Goal: Task Accomplishment & Management: Use online tool/utility

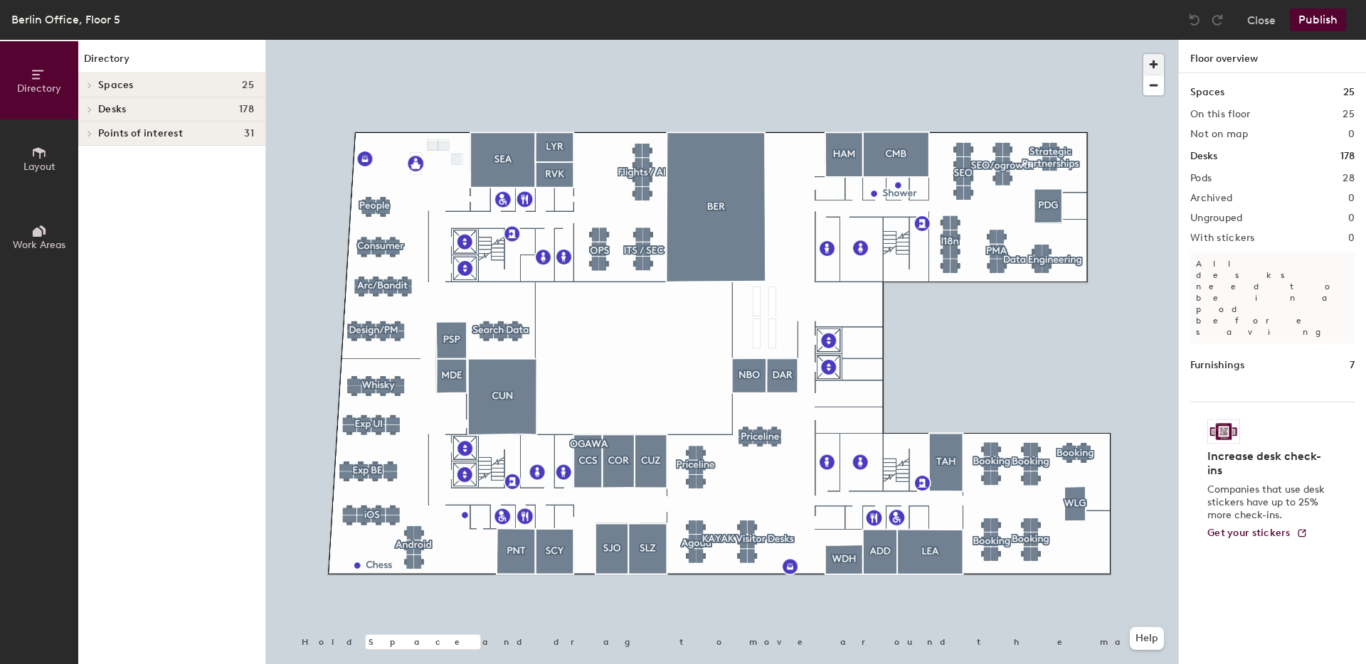
click at [1151, 59] on span "button" at bounding box center [1153, 64] width 21 height 21
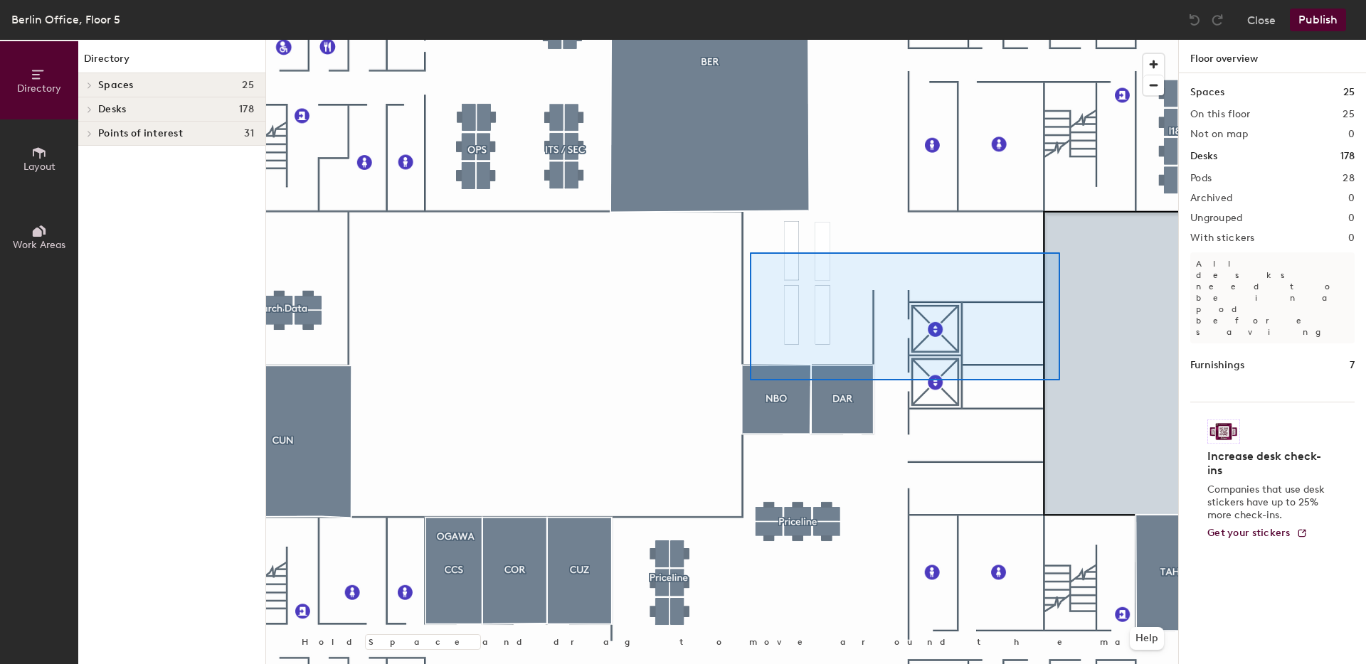
click at [764, 40] on div at bounding box center [722, 40] width 912 height 0
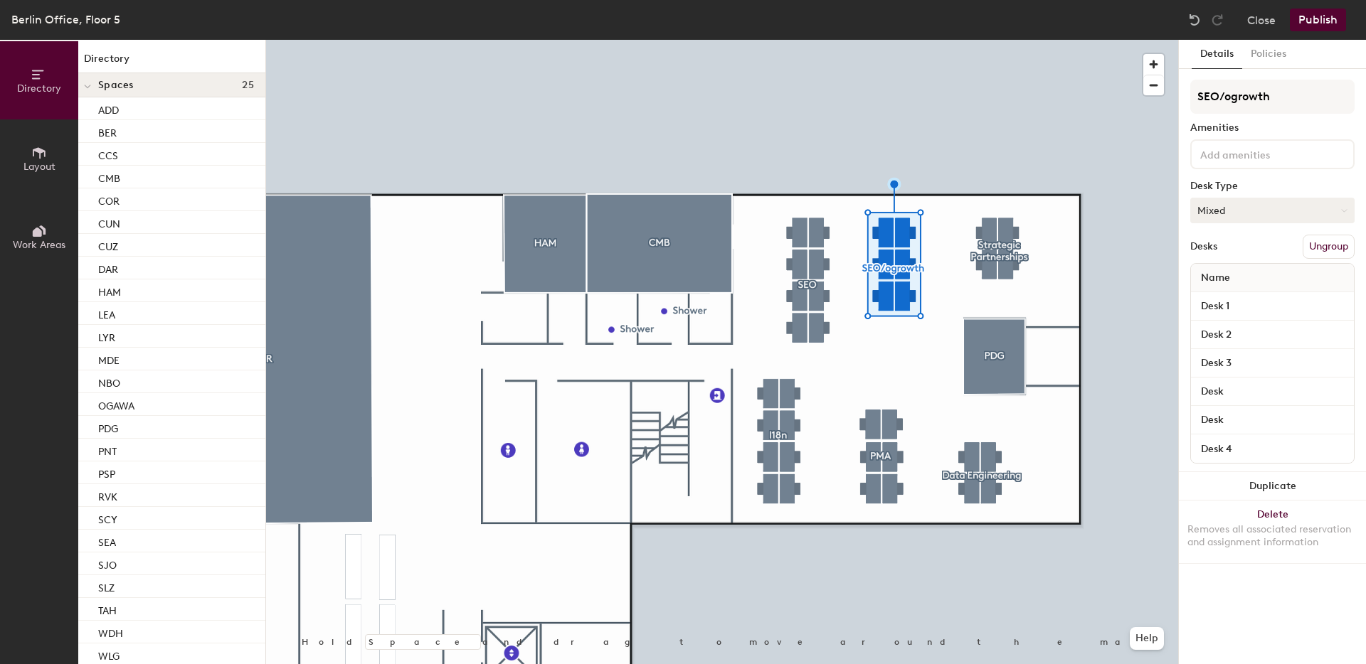
click at [1229, 205] on button "Mixed" at bounding box center [1272, 211] width 164 height 26
click at [1219, 251] on div "Assigned" at bounding box center [1262, 254] width 142 height 21
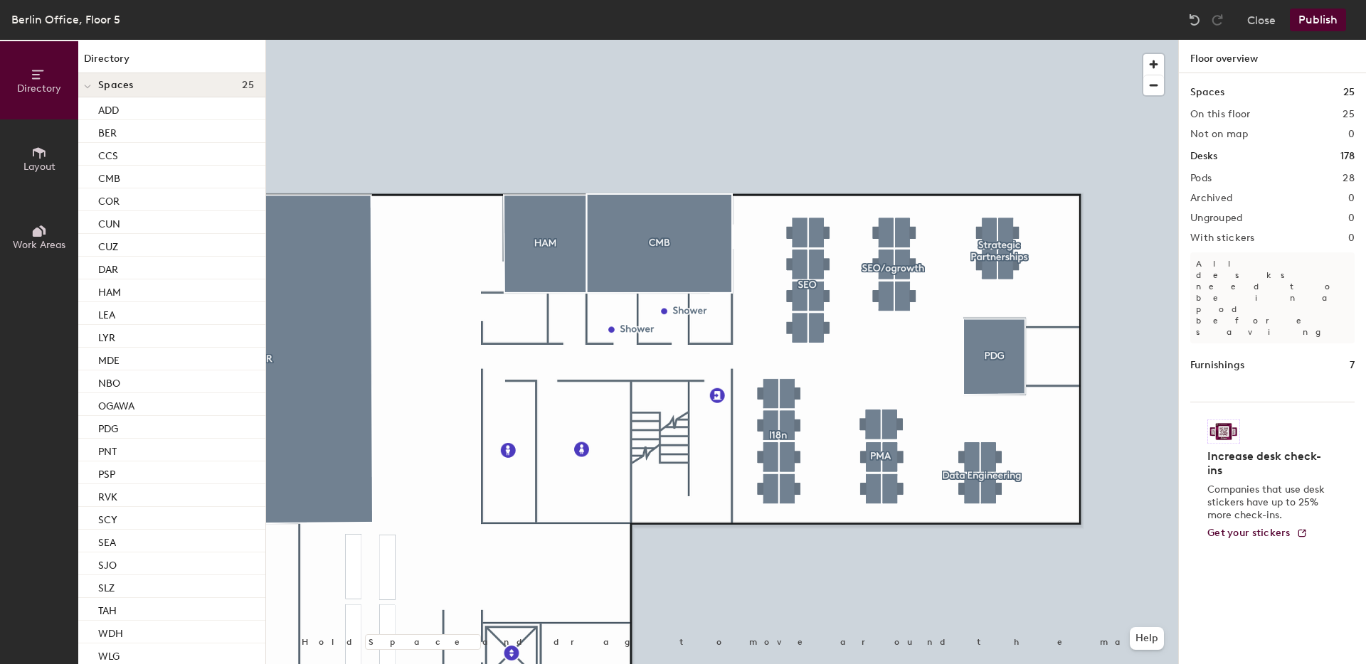
click at [1319, 21] on button "Publish" at bounding box center [1318, 20] width 56 height 23
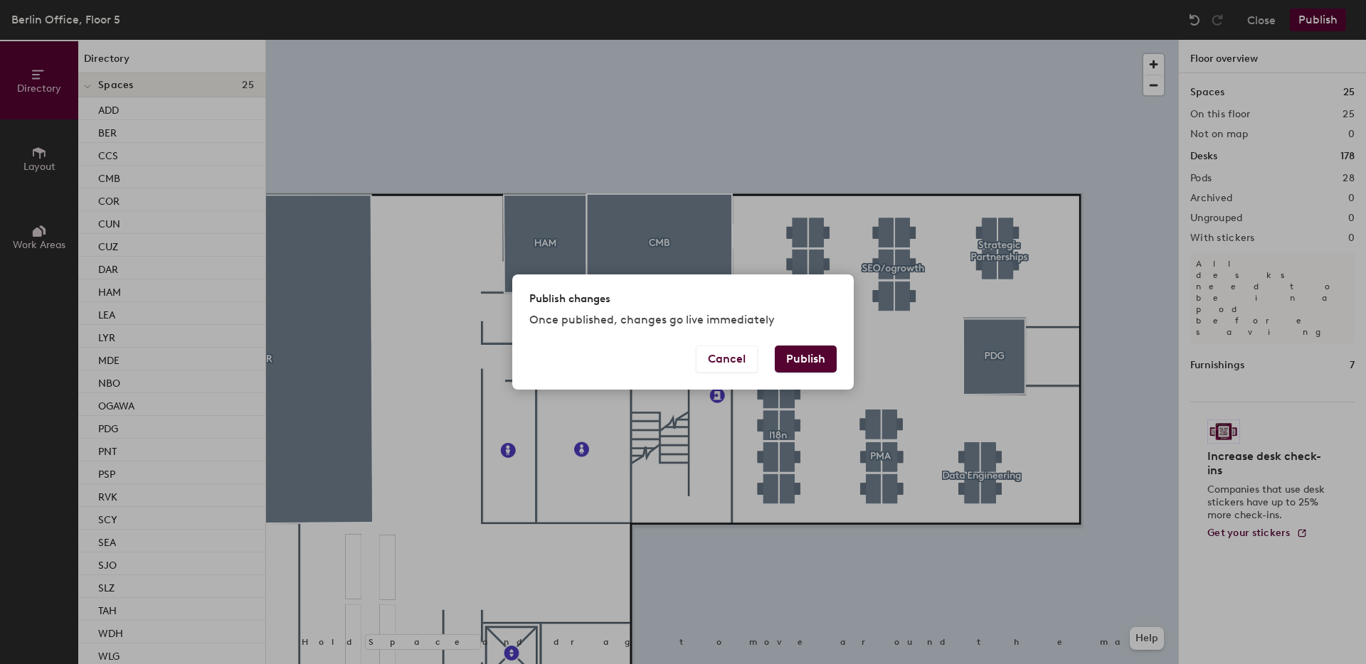
click at [799, 354] on button "Publish" at bounding box center [806, 359] width 62 height 27
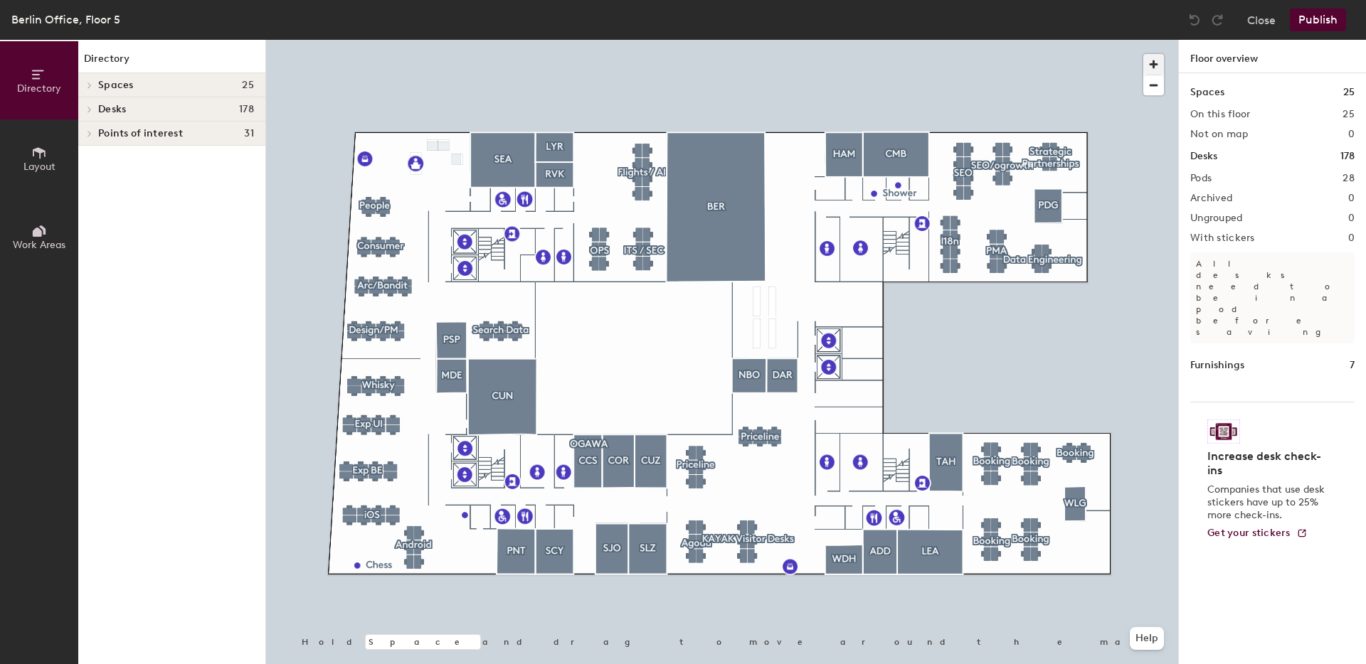
click at [1152, 65] on span "button" at bounding box center [1153, 64] width 21 height 21
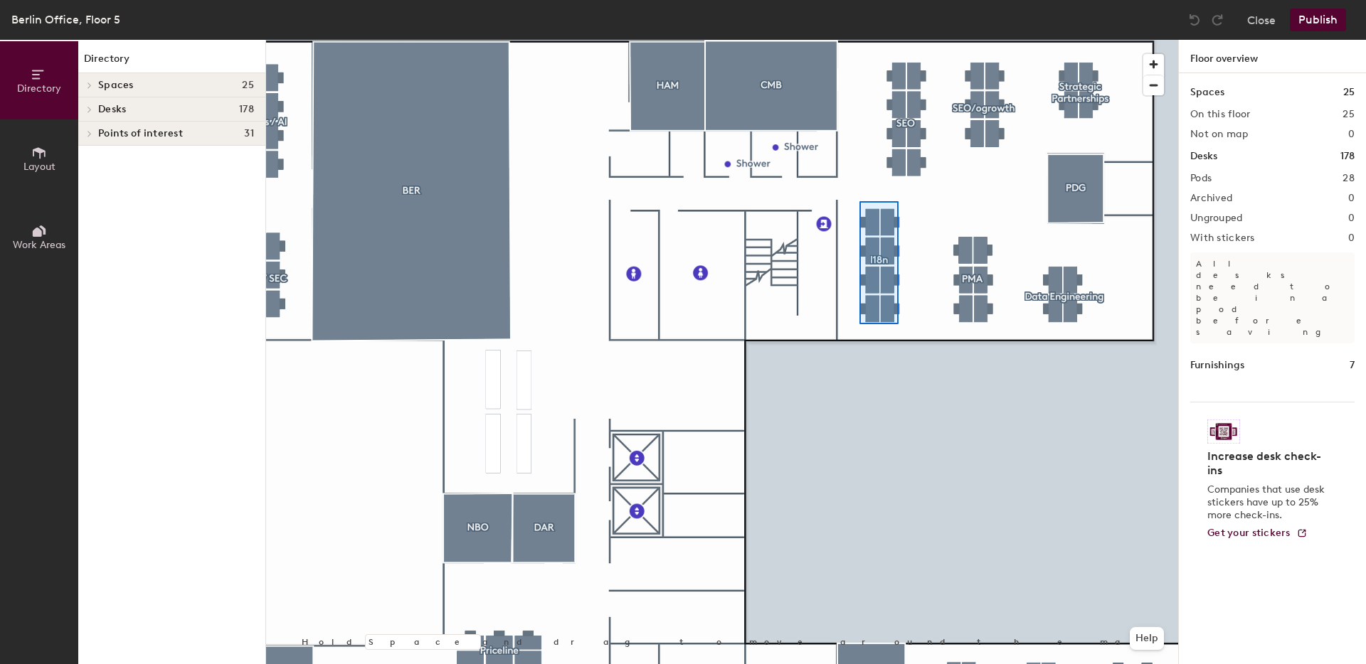
click at [859, 40] on div at bounding box center [722, 40] width 912 height 0
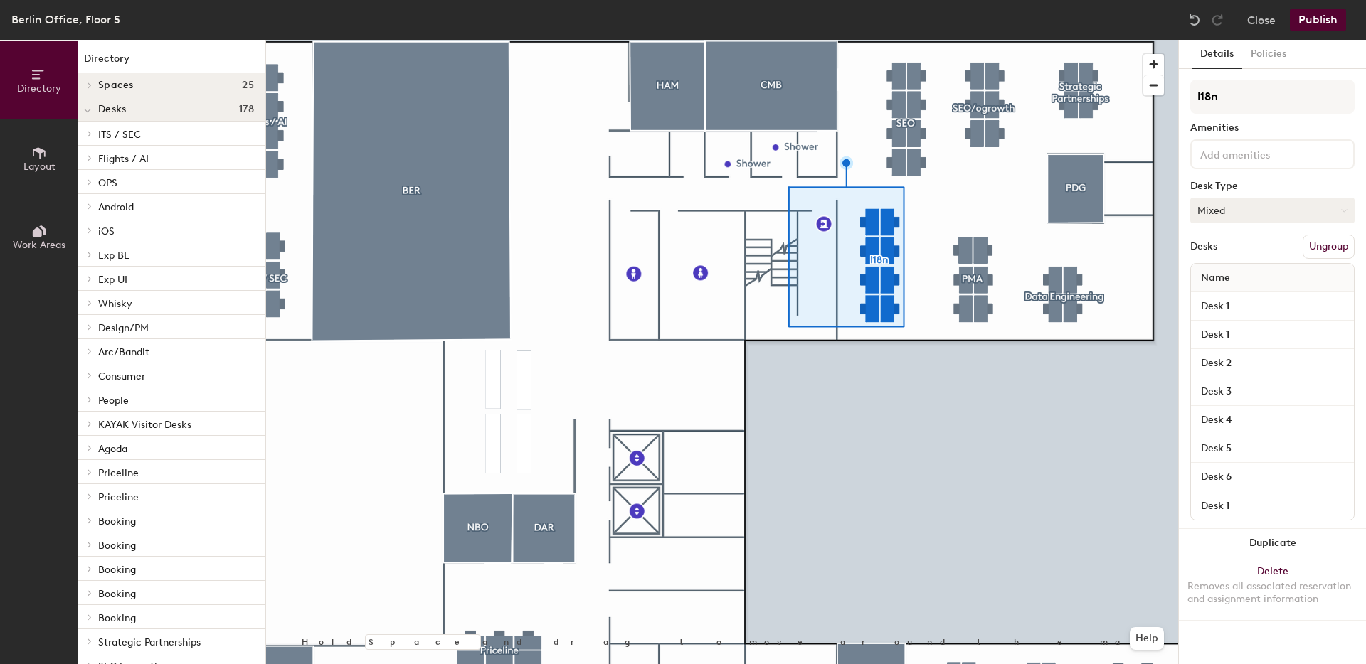
click at [1247, 204] on button "Mixed" at bounding box center [1272, 211] width 164 height 26
click at [1205, 255] on div "Assigned" at bounding box center [1262, 254] width 142 height 21
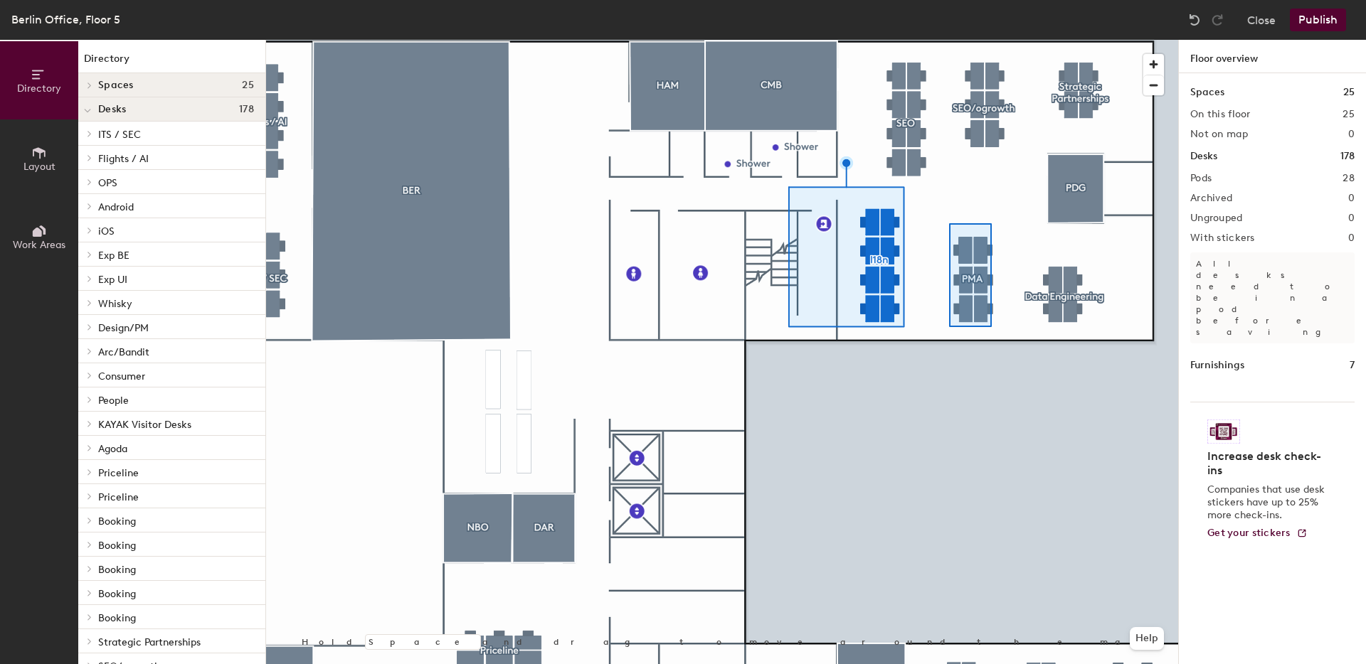
click at [948, 40] on div at bounding box center [722, 40] width 912 height 0
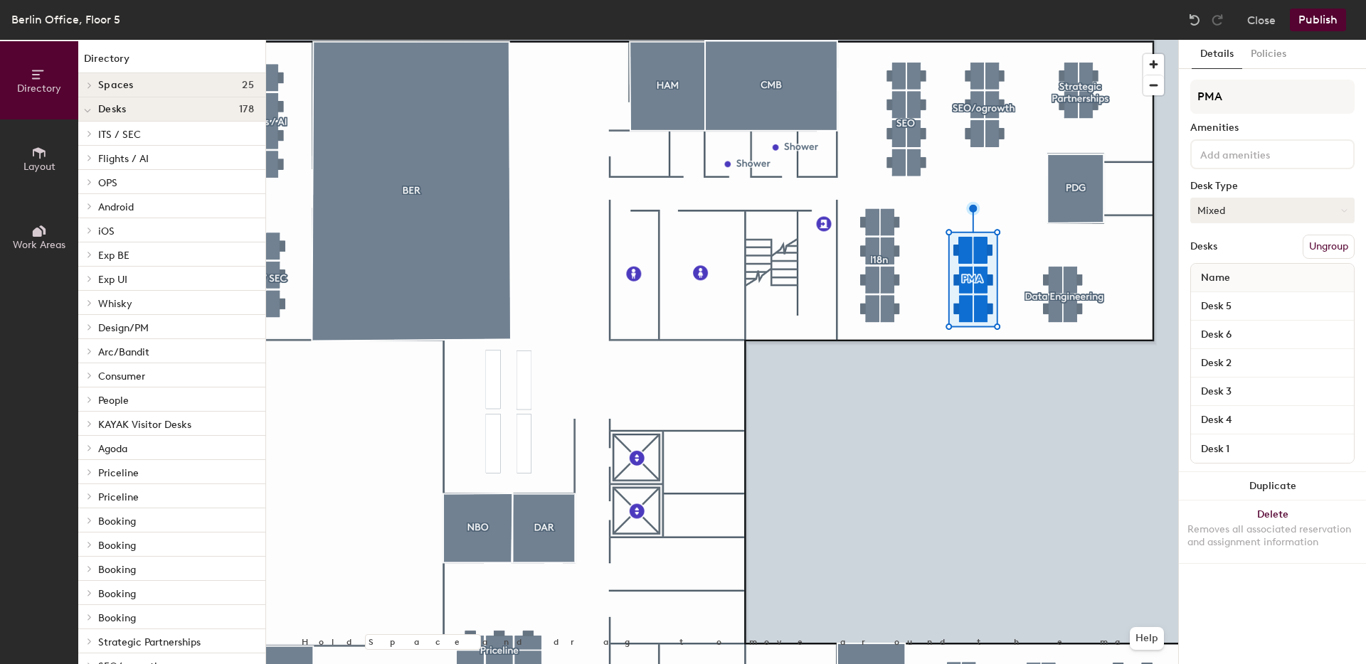
click at [1240, 203] on button "Mixed" at bounding box center [1272, 211] width 164 height 26
click at [1216, 250] on div "Assigned" at bounding box center [1262, 254] width 142 height 21
click at [1319, 17] on button "Publish" at bounding box center [1318, 20] width 56 height 23
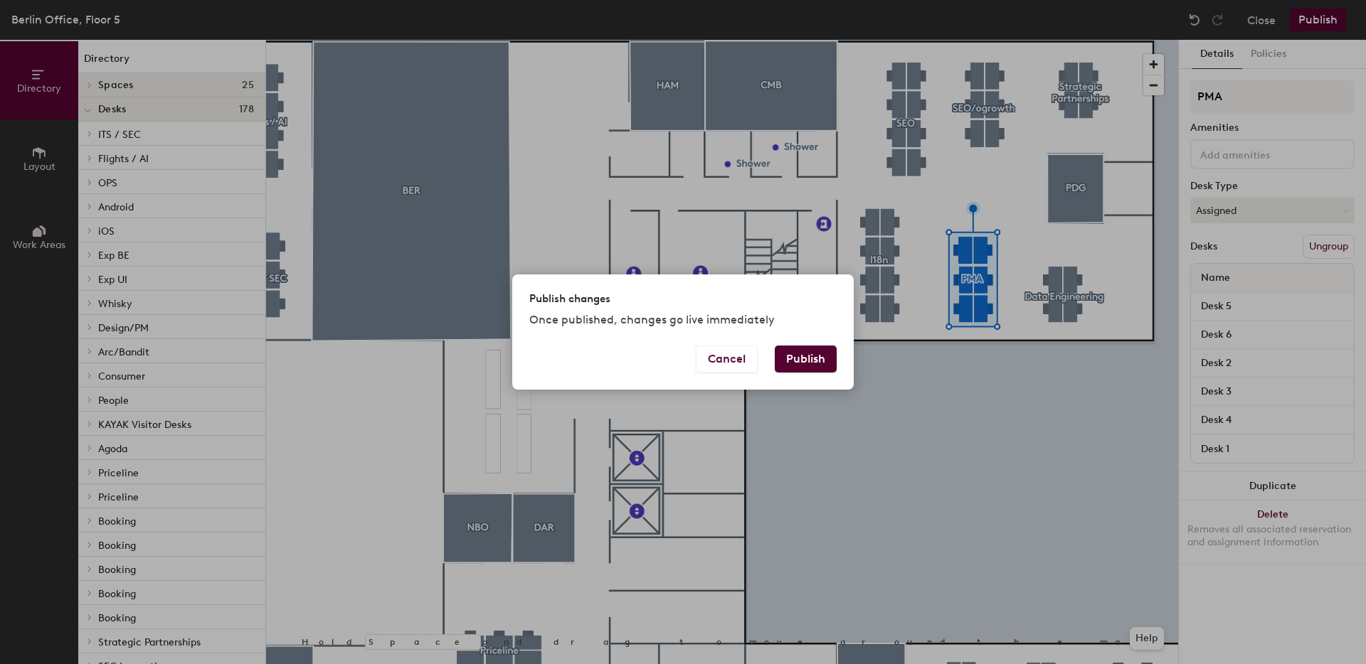
click at [803, 358] on button "Publish" at bounding box center [806, 359] width 62 height 27
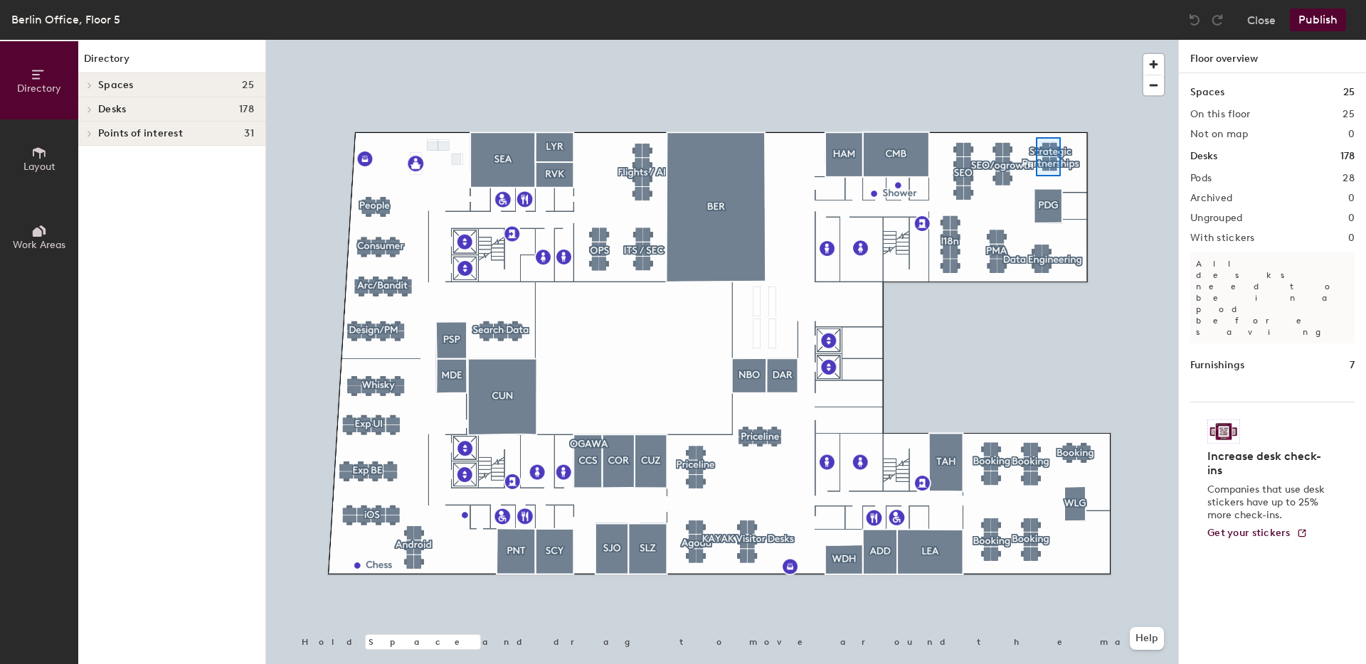
click at [1035, 40] on div at bounding box center [722, 40] width 912 height 0
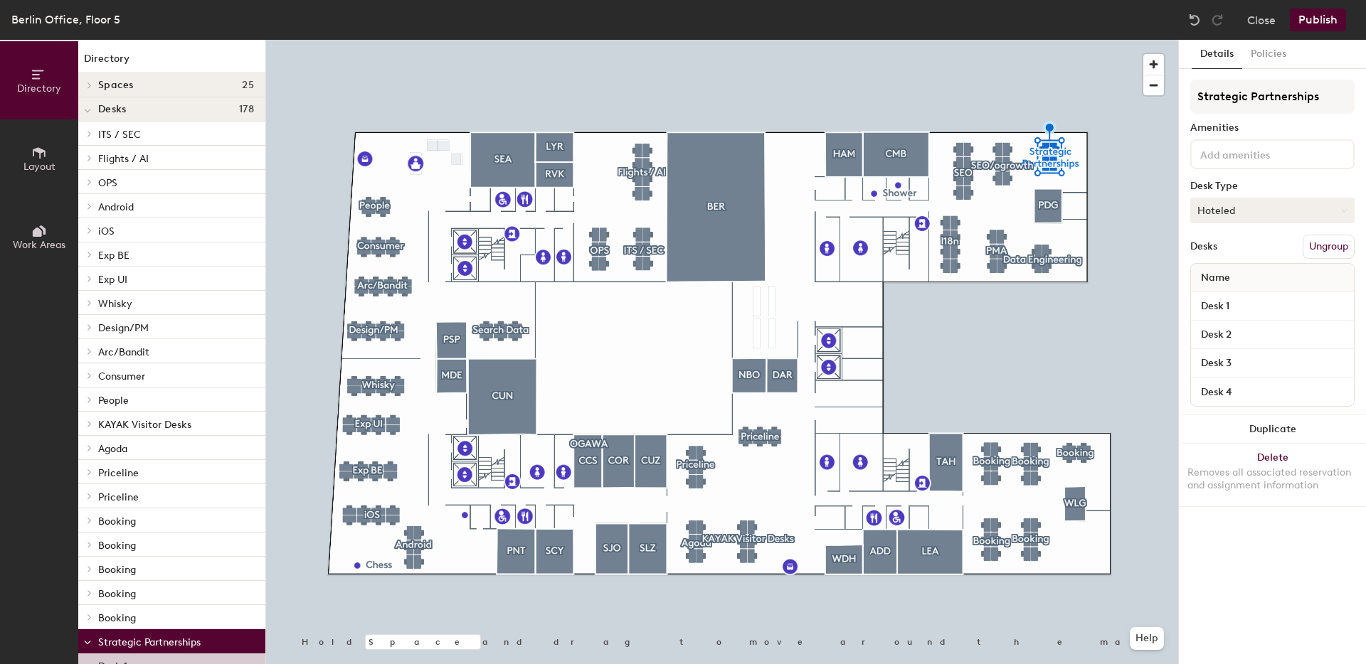
click at [1228, 215] on button "Hoteled" at bounding box center [1272, 211] width 164 height 26
click at [1208, 252] on div "Assigned" at bounding box center [1262, 254] width 142 height 21
click at [1319, 23] on button "Publish" at bounding box center [1318, 20] width 56 height 23
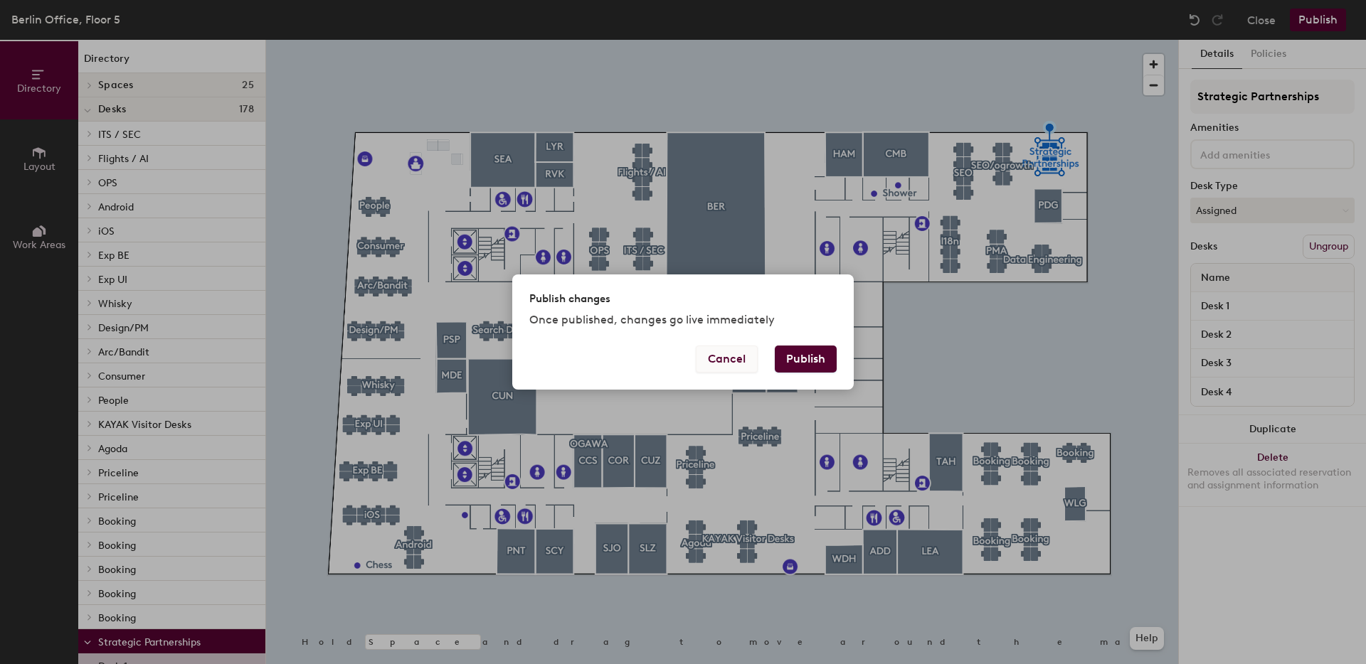
click at [711, 369] on button "Cancel" at bounding box center [727, 359] width 62 height 27
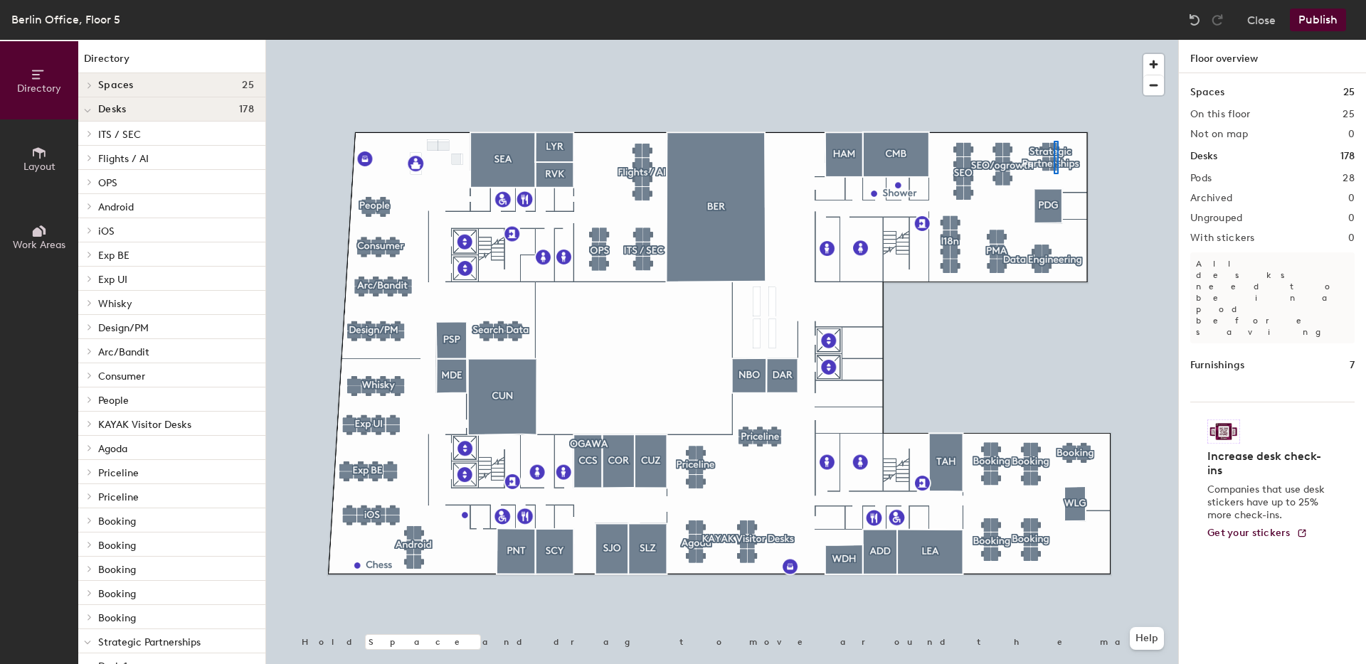
click at [1053, 40] on div at bounding box center [722, 40] width 912 height 0
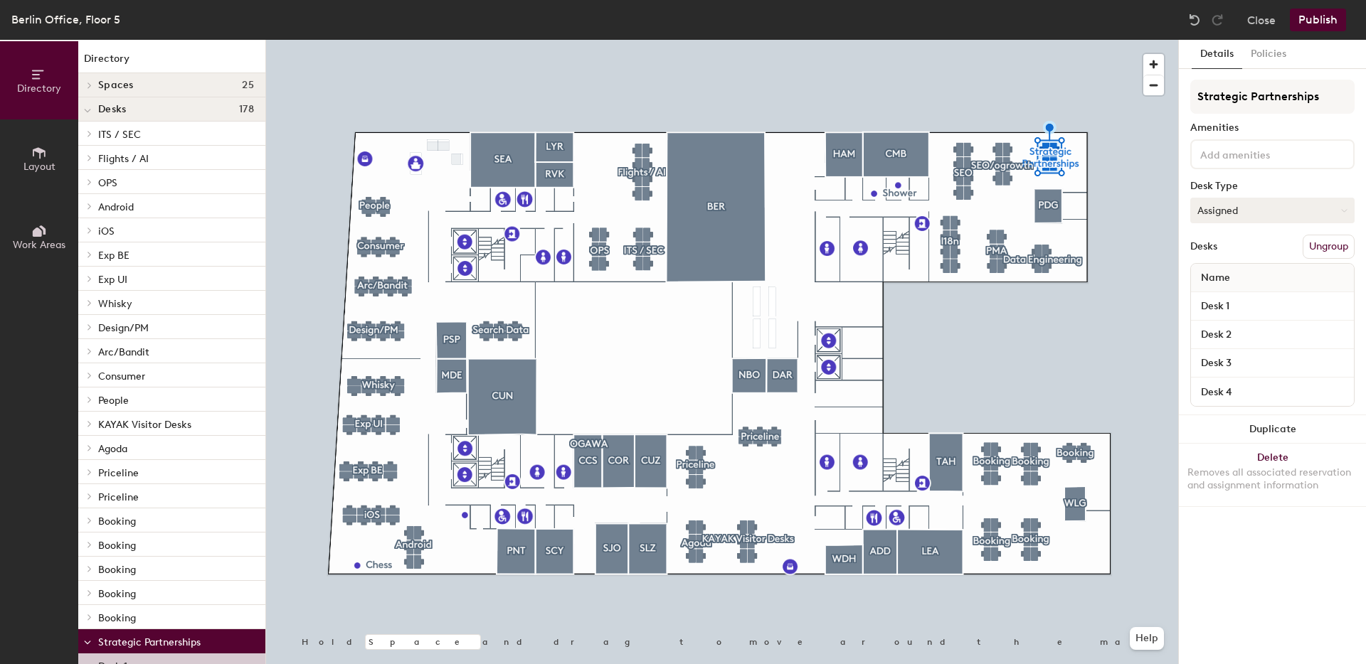
click at [1234, 209] on button "Assigned" at bounding box center [1272, 211] width 164 height 26
click at [1226, 251] on div "Assigned" at bounding box center [1262, 254] width 142 height 21
click at [1325, 18] on button "Publish" at bounding box center [1318, 20] width 56 height 23
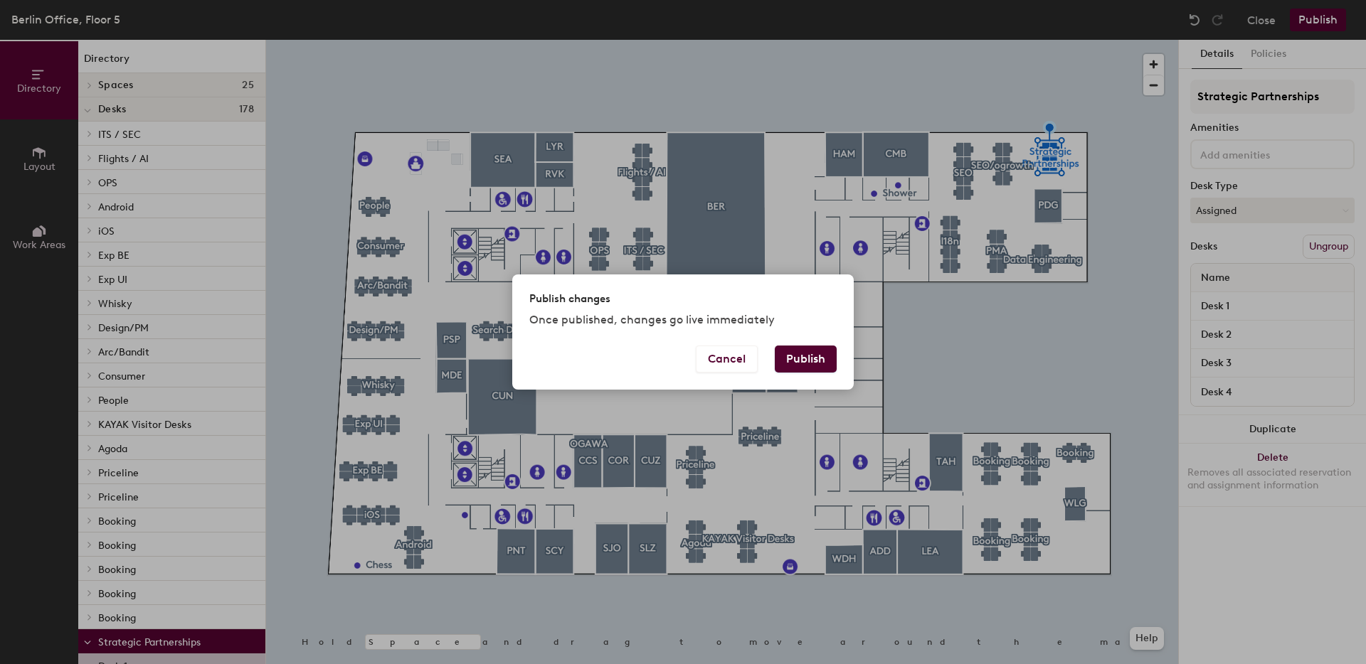
click at [807, 359] on button "Publish" at bounding box center [806, 359] width 62 height 27
